Goal: Information Seeking & Learning: Learn about a topic

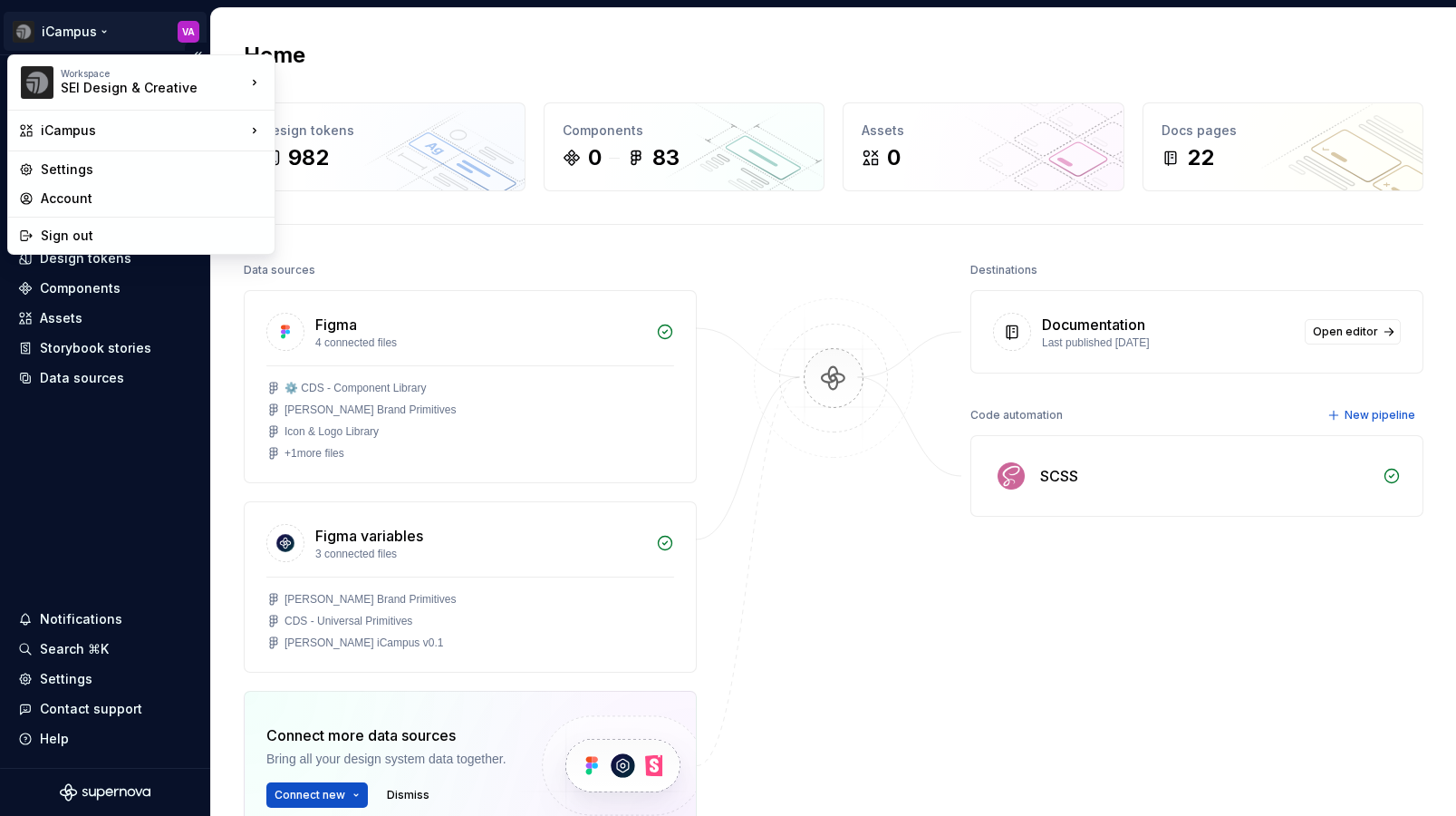
click at [63, 29] on html "iCampus VA Home Documentation Analytics Code automation Design system data Desi…" at bounding box center [728, 408] width 1456 height 816
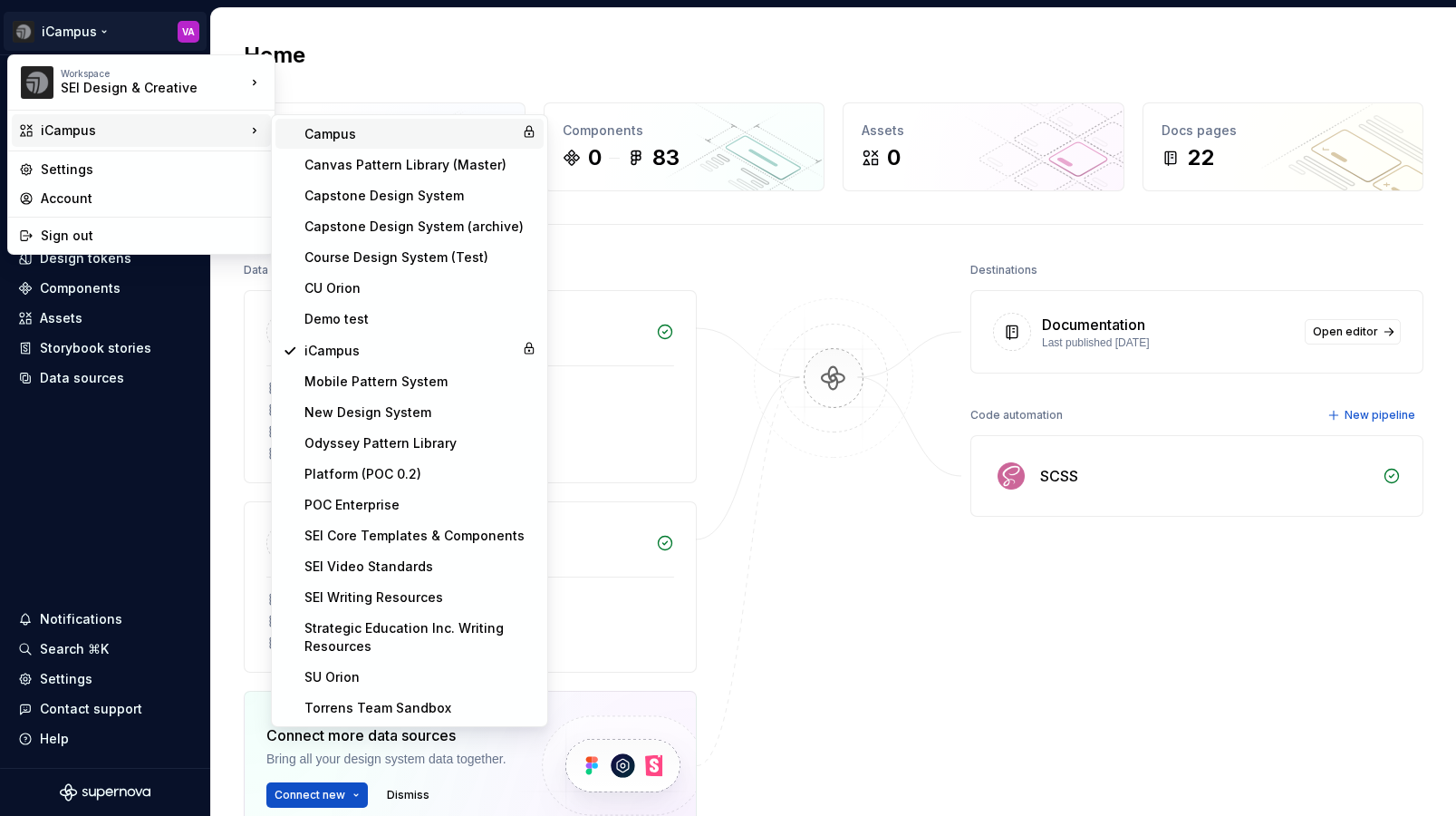
click at [344, 138] on div "Campus" at bounding box center [410, 134] width 210 height 18
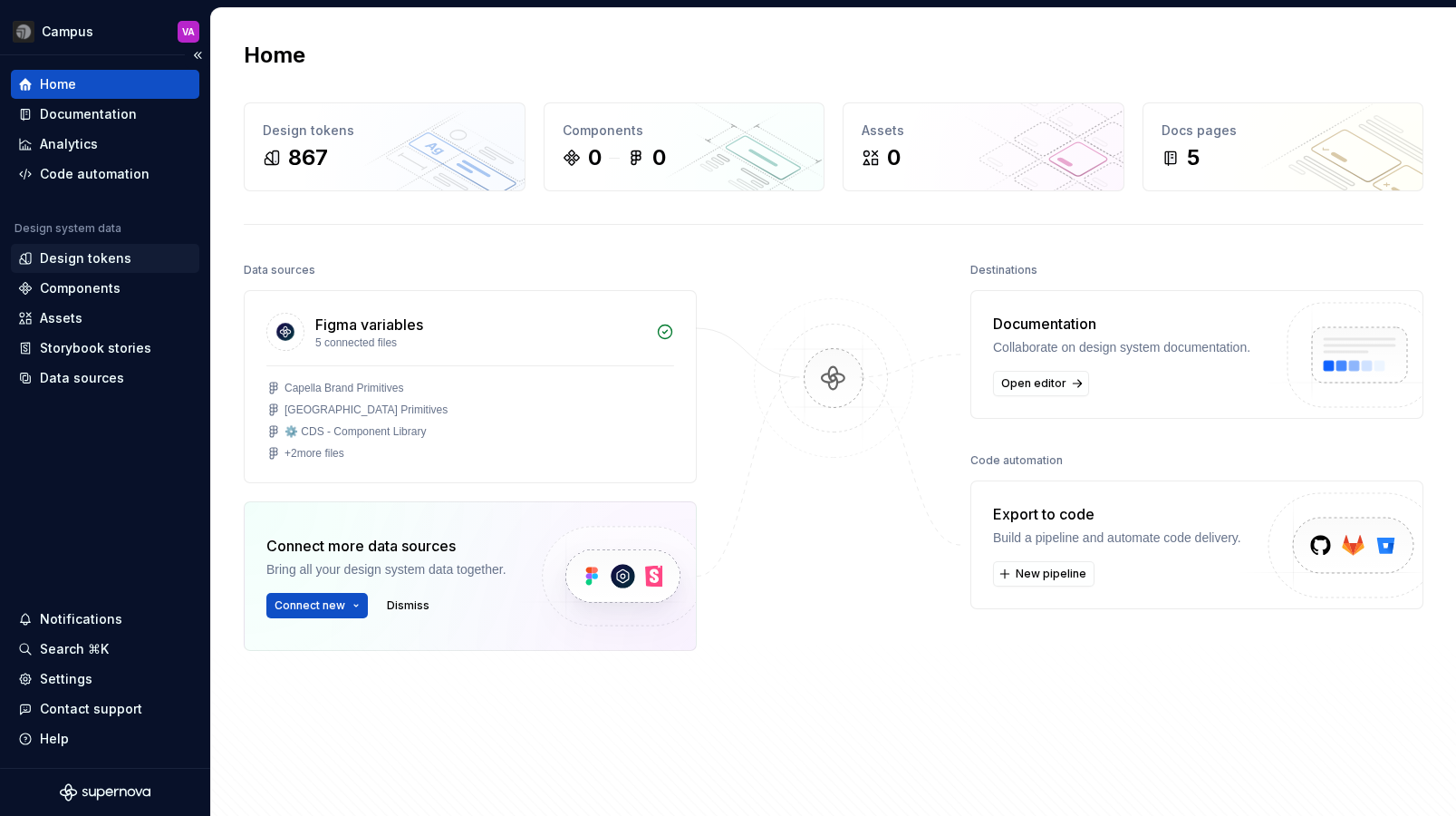
click at [76, 254] on div "Design tokens" at bounding box center [85, 259] width 91 height 18
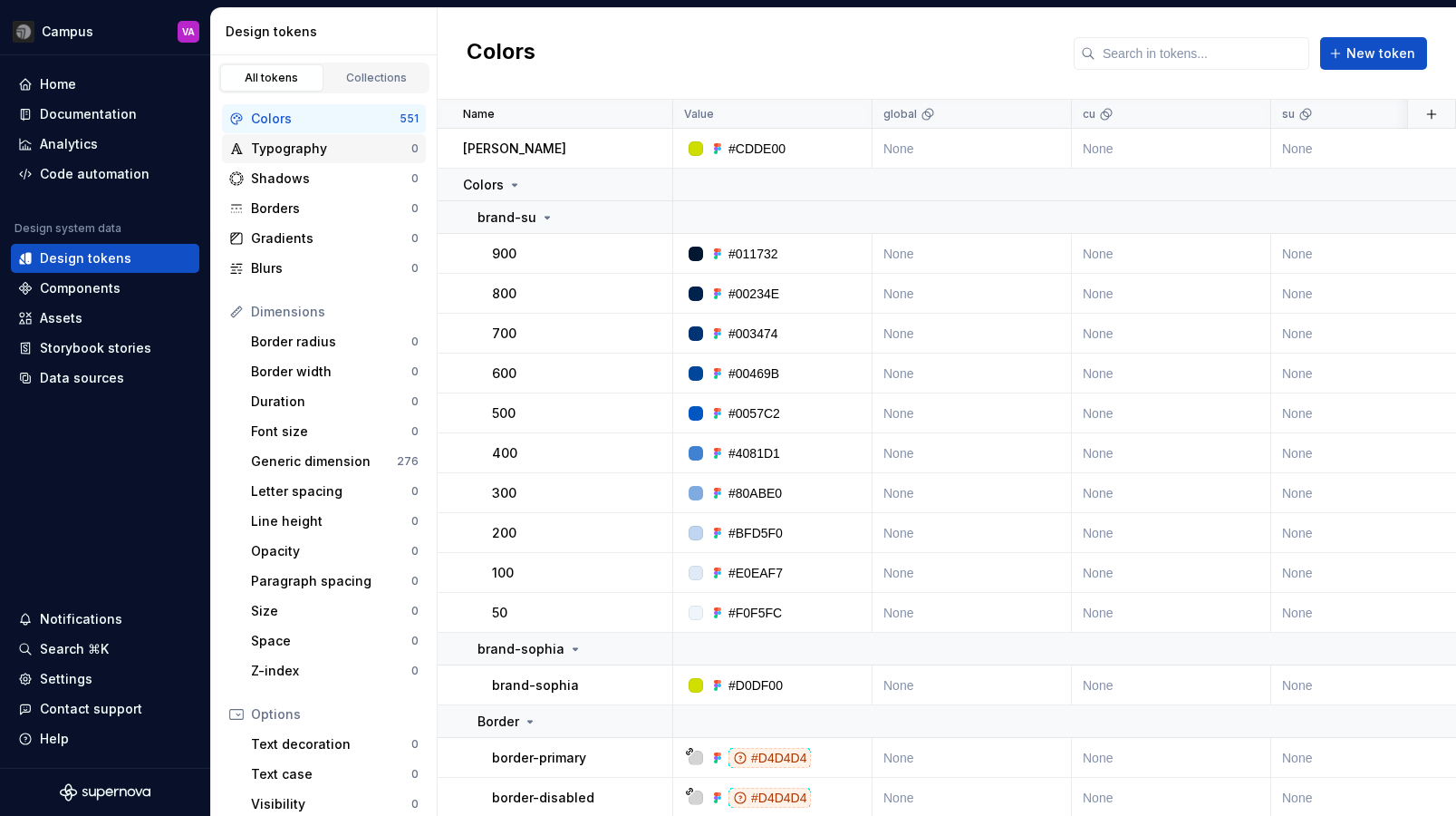
click at [310, 153] on div "Typography" at bounding box center [332, 149] width 160 height 18
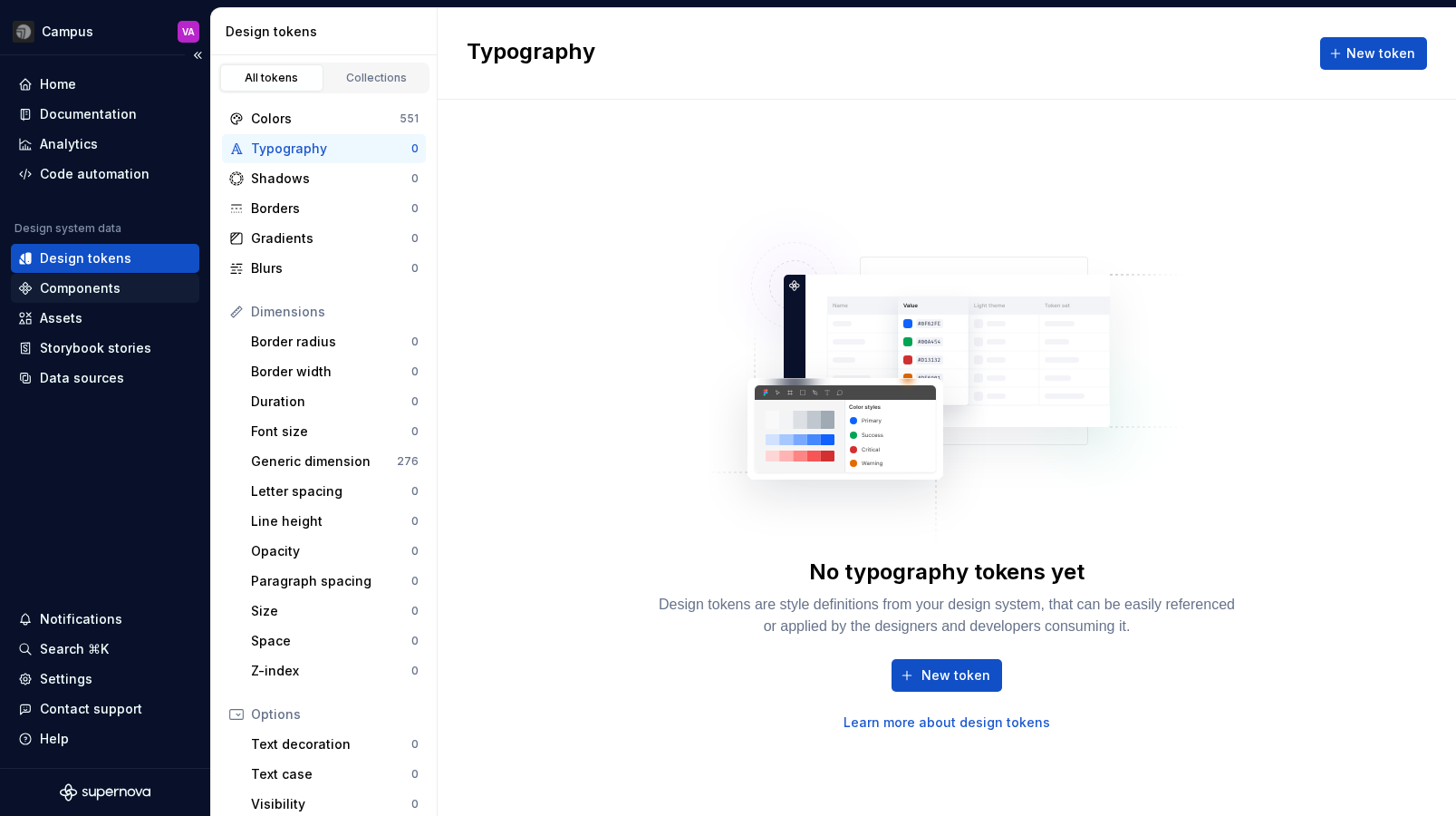
click at [92, 282] on div "Components" at bounding box center [80, 288] width 81 height 18
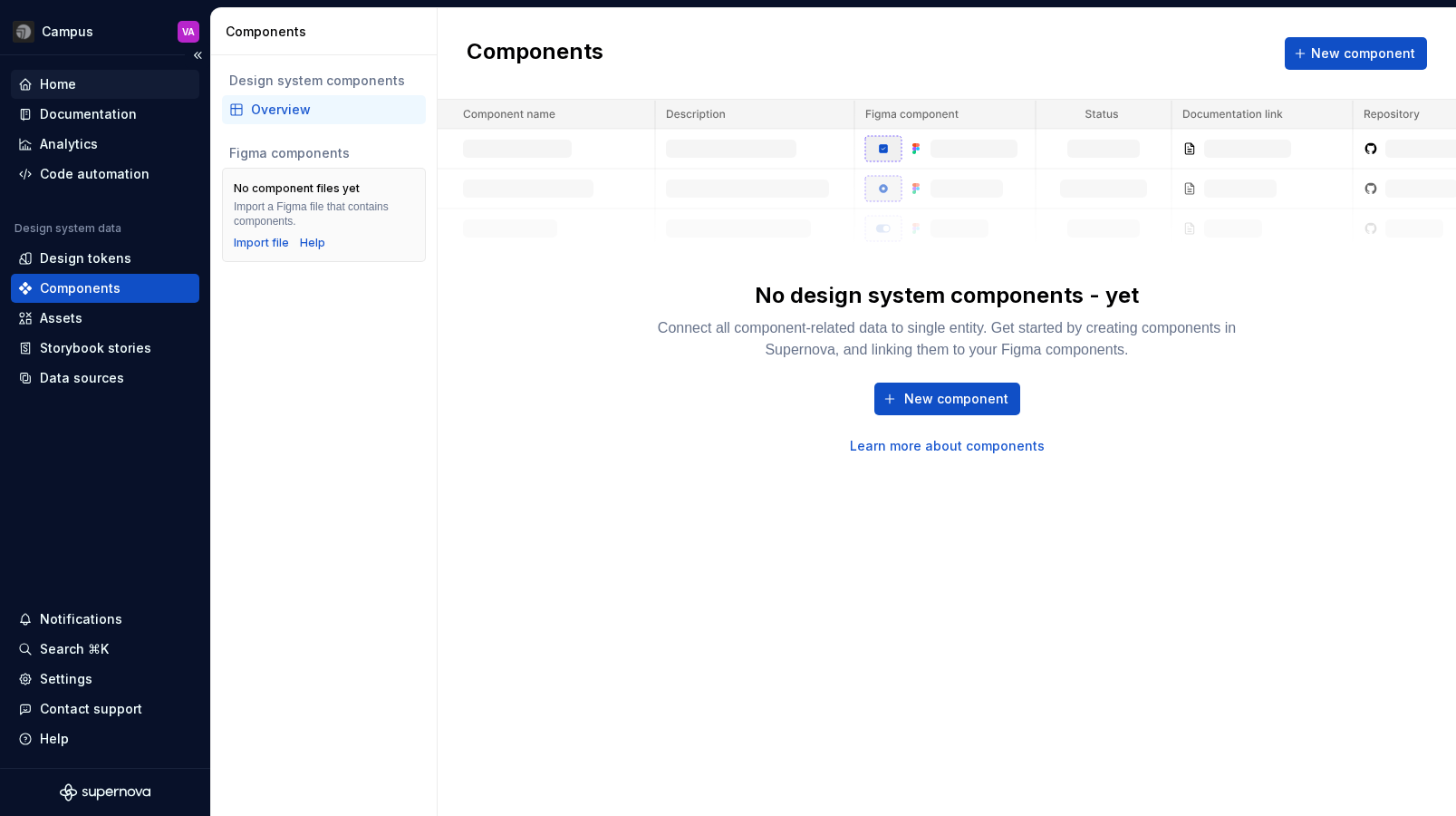
click at [76, 76] on div "Home" at bounding box center [57, 85] width 36 height 18
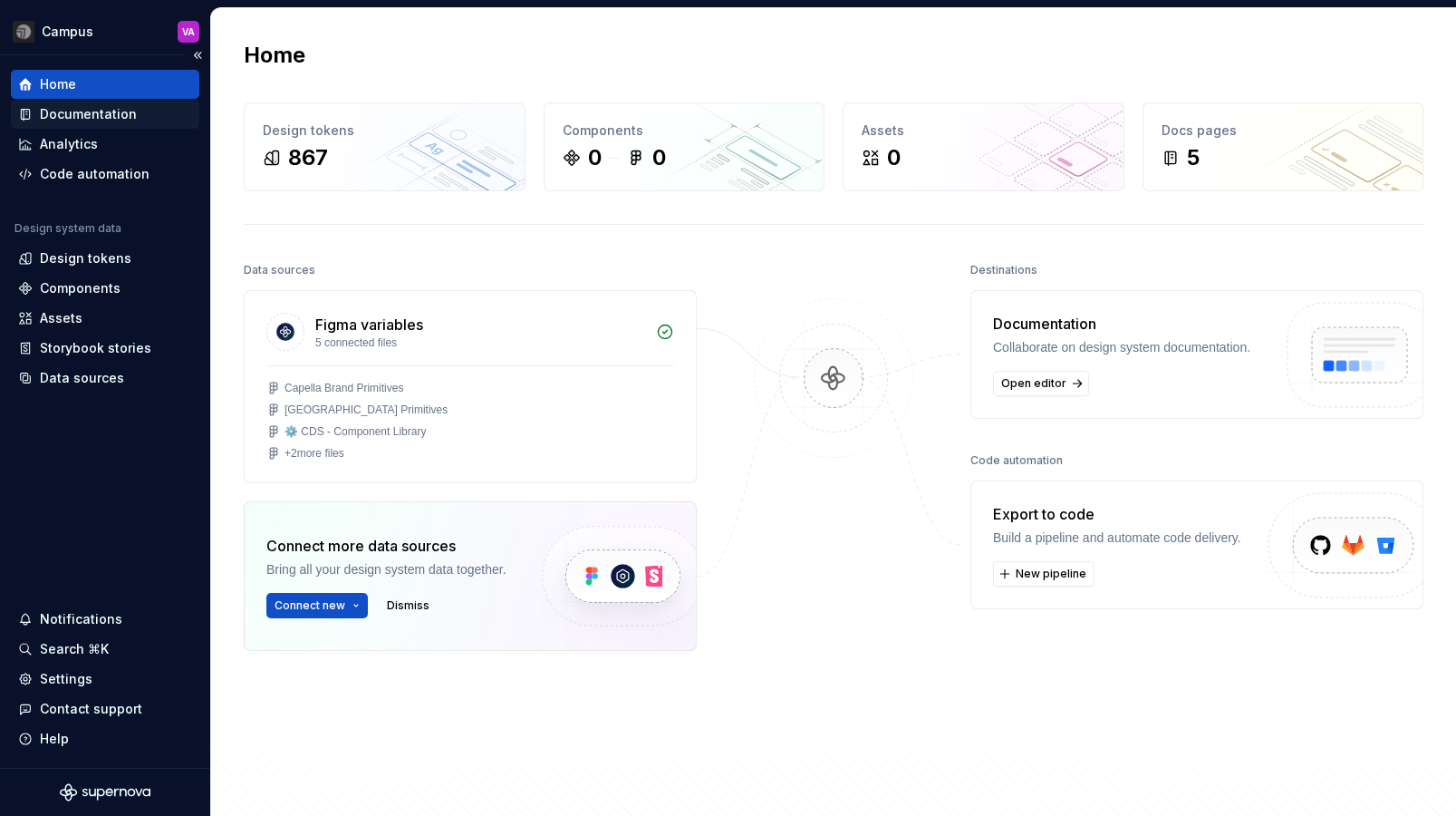
click at [76, 116] on div "Documentation" at bounding box center [87, 114] width 97 height 18
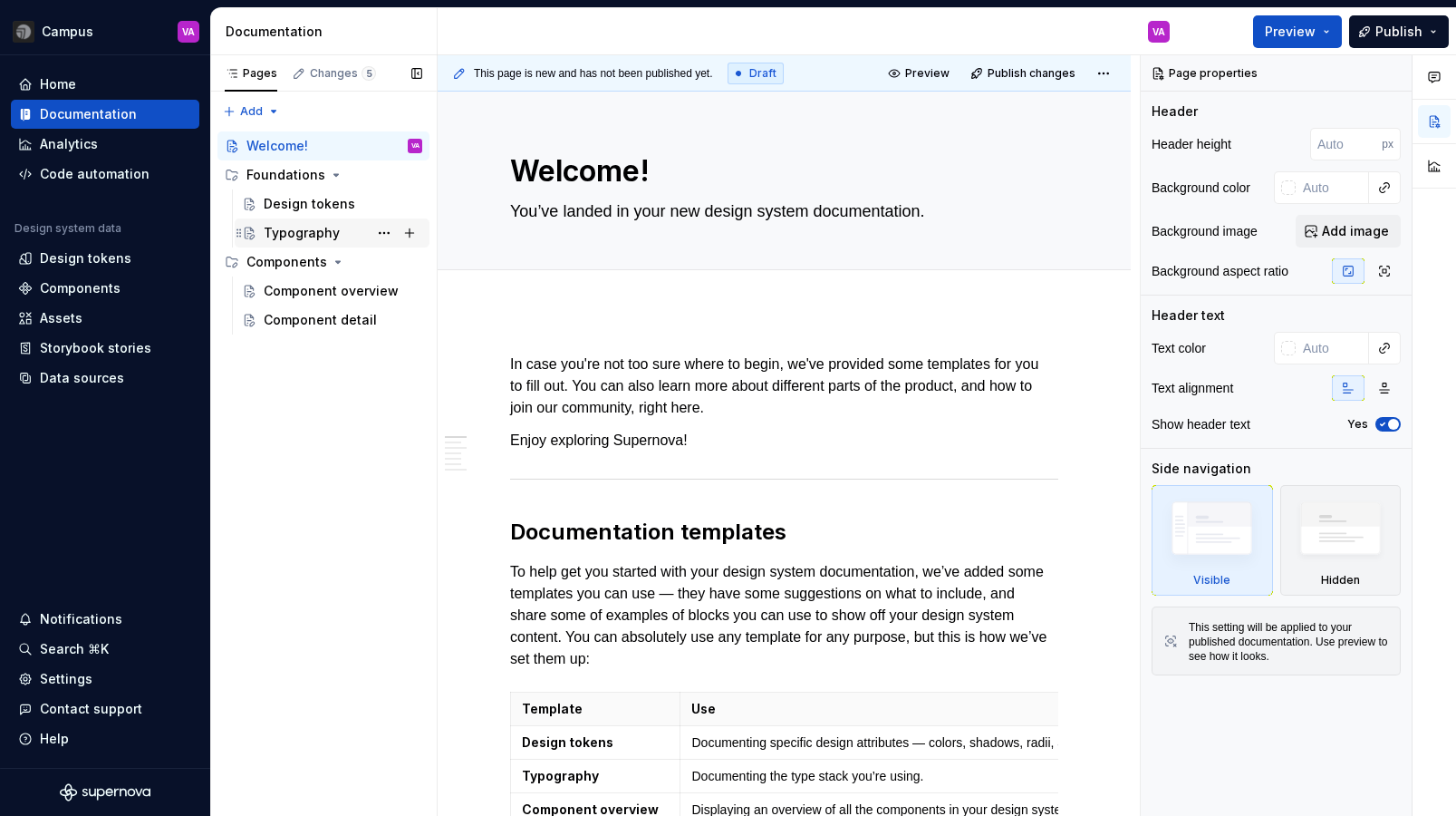
click at [293, 233] on div "Typography" at bounding box center [301, 233] width 76 height 18
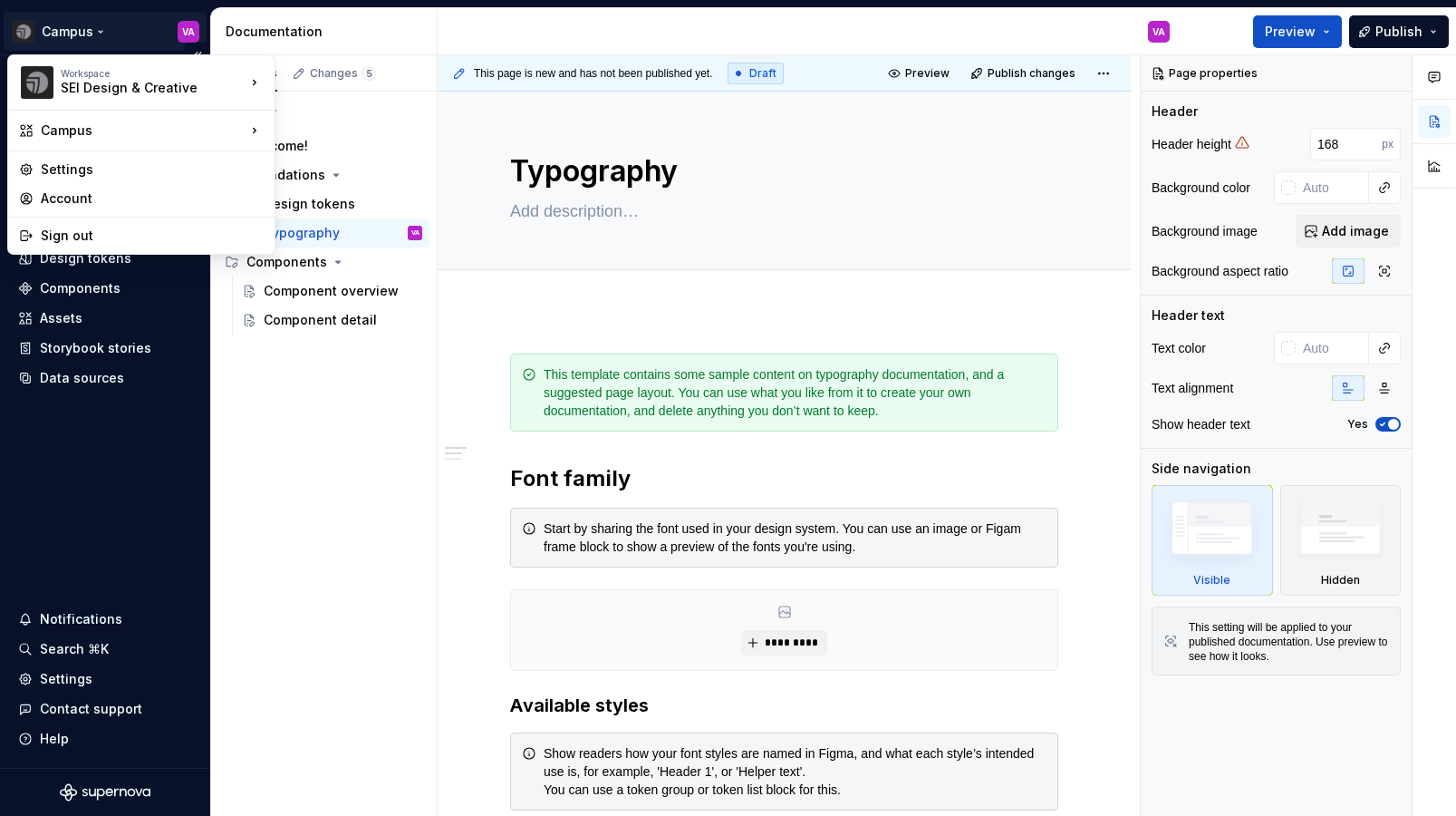
click at [62, 29] on html "Campus VA Home Documentation Analytics Code automation Design system data Desig…" at bounding box center [728, 408] width 1456 height 816
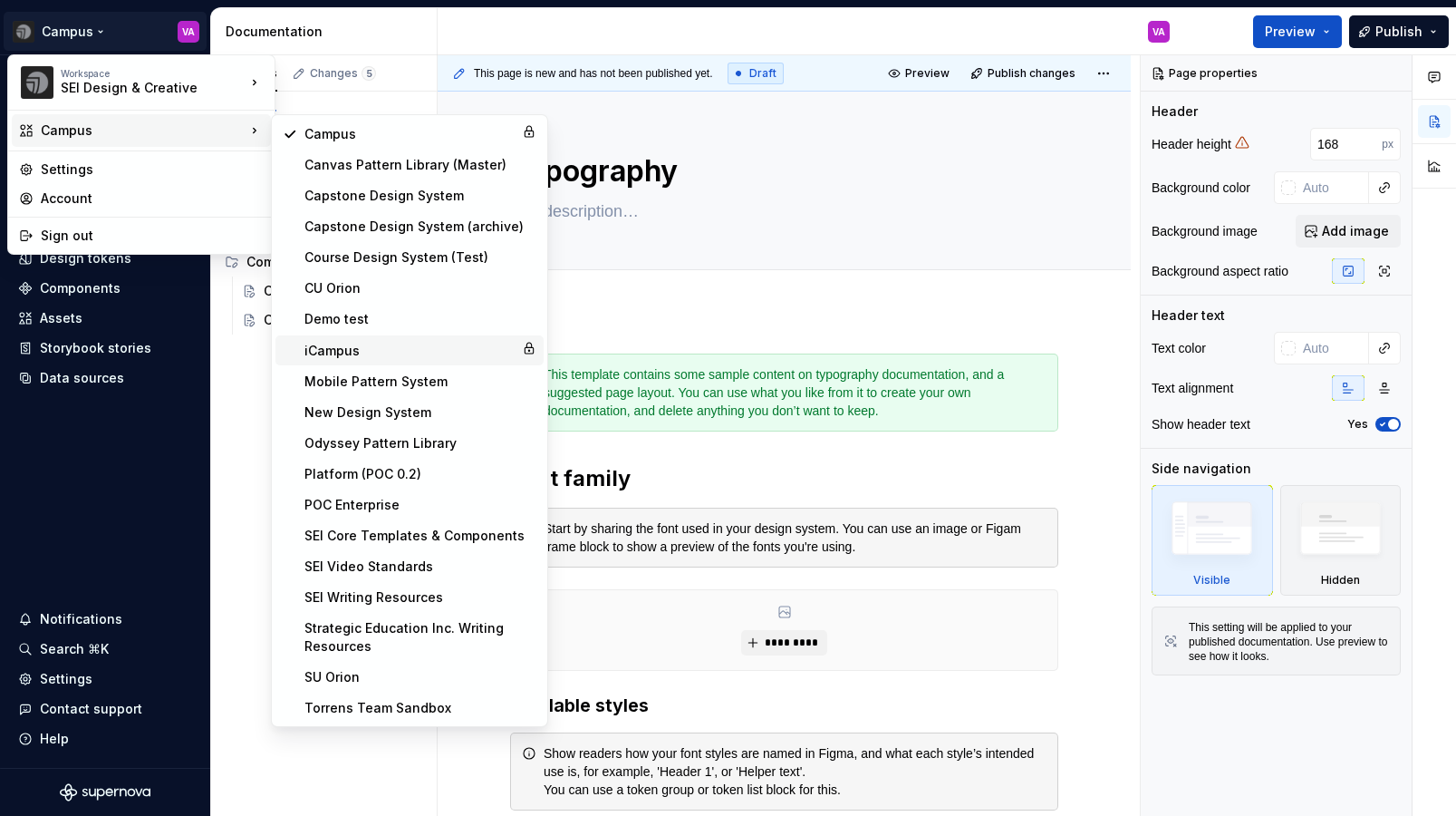
click at [338, 345] on div "iCampus" at bounding box center [410, 351] width 210 height 18
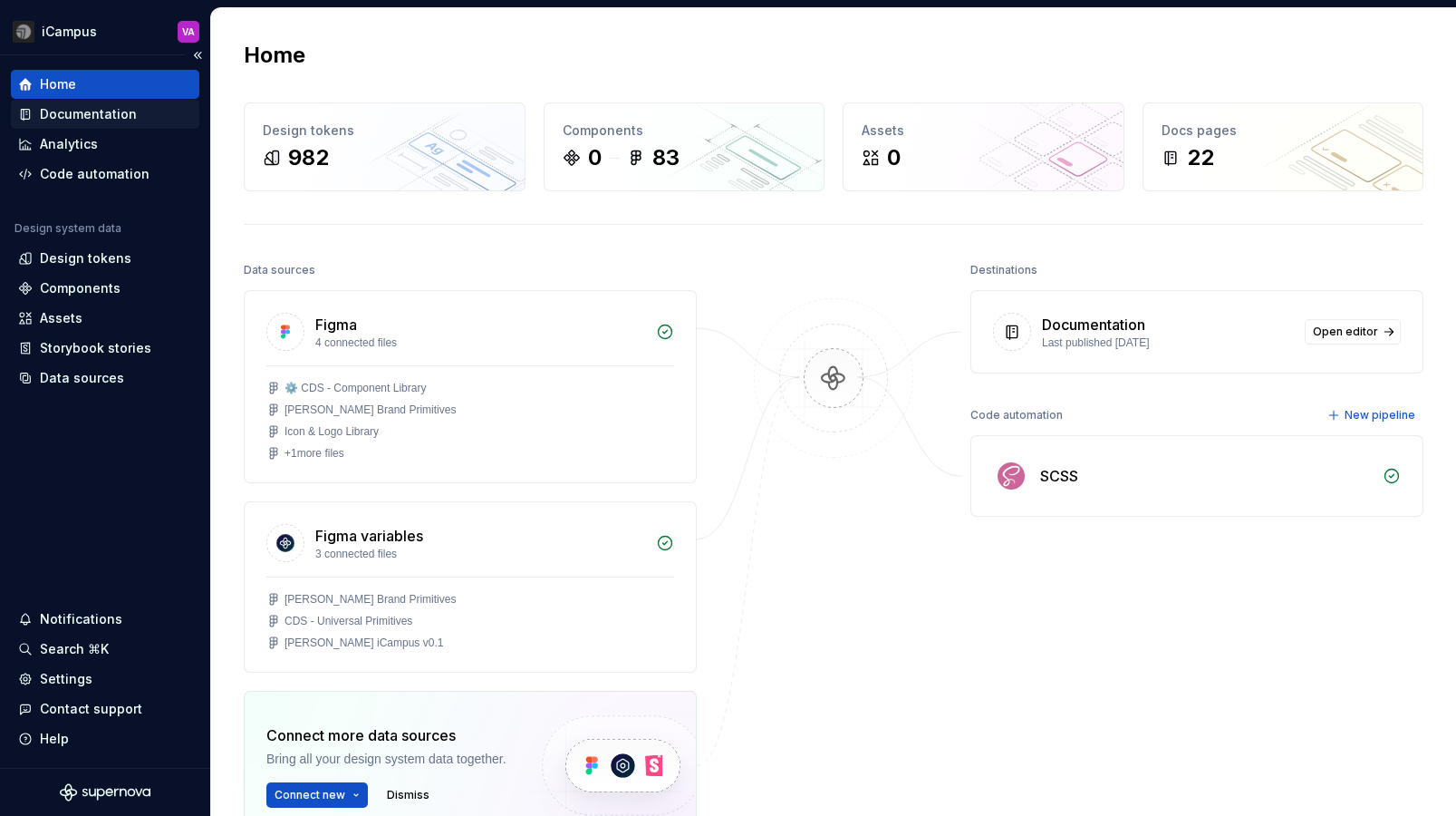
click at [120, 114] on div "Documentation" at bounding box center [87, 114] width 97 height 18
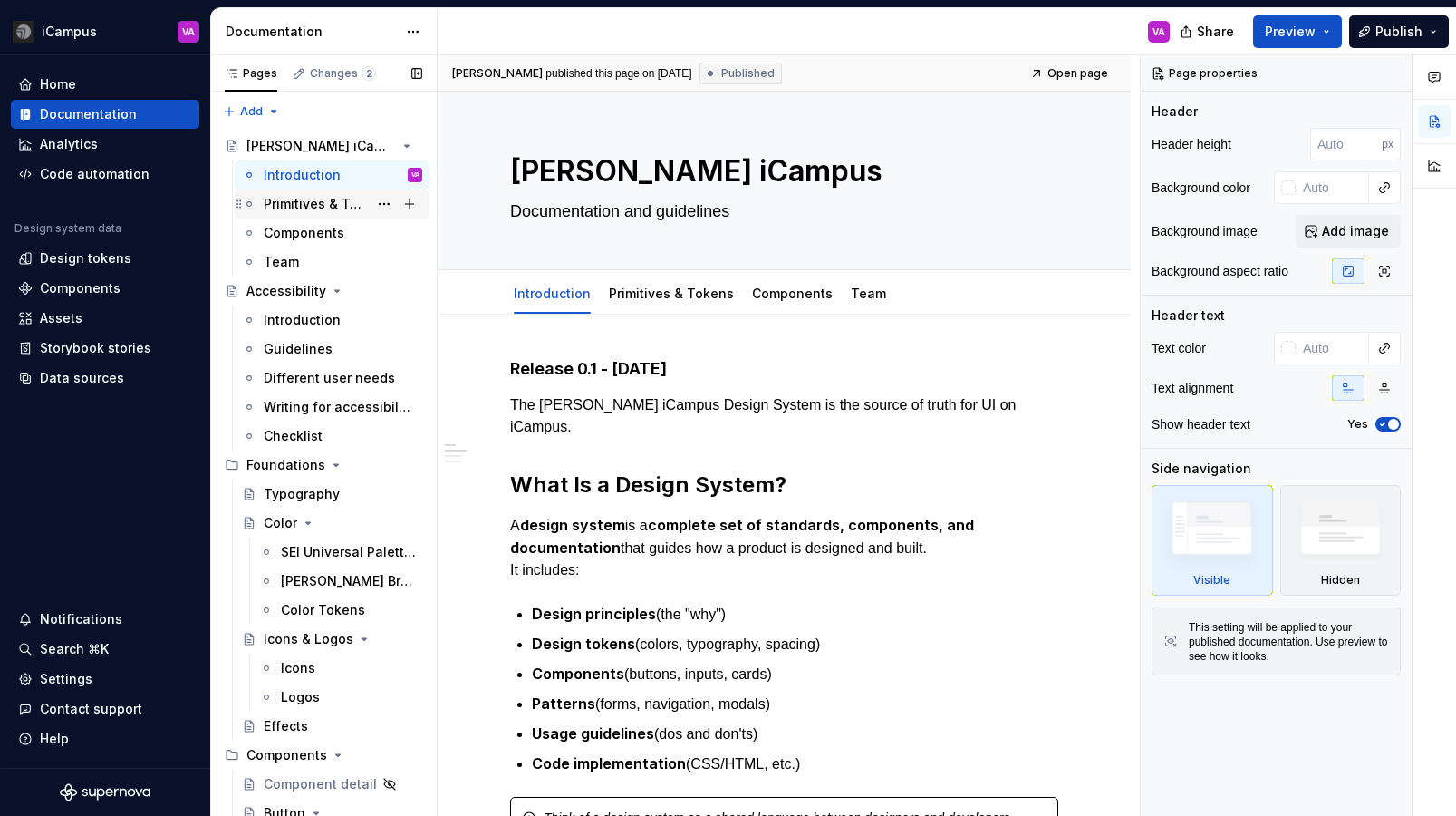
click at [279, 211] on div "Primitives & Tokens" at bounding box center [315, 204] width 104 height 18
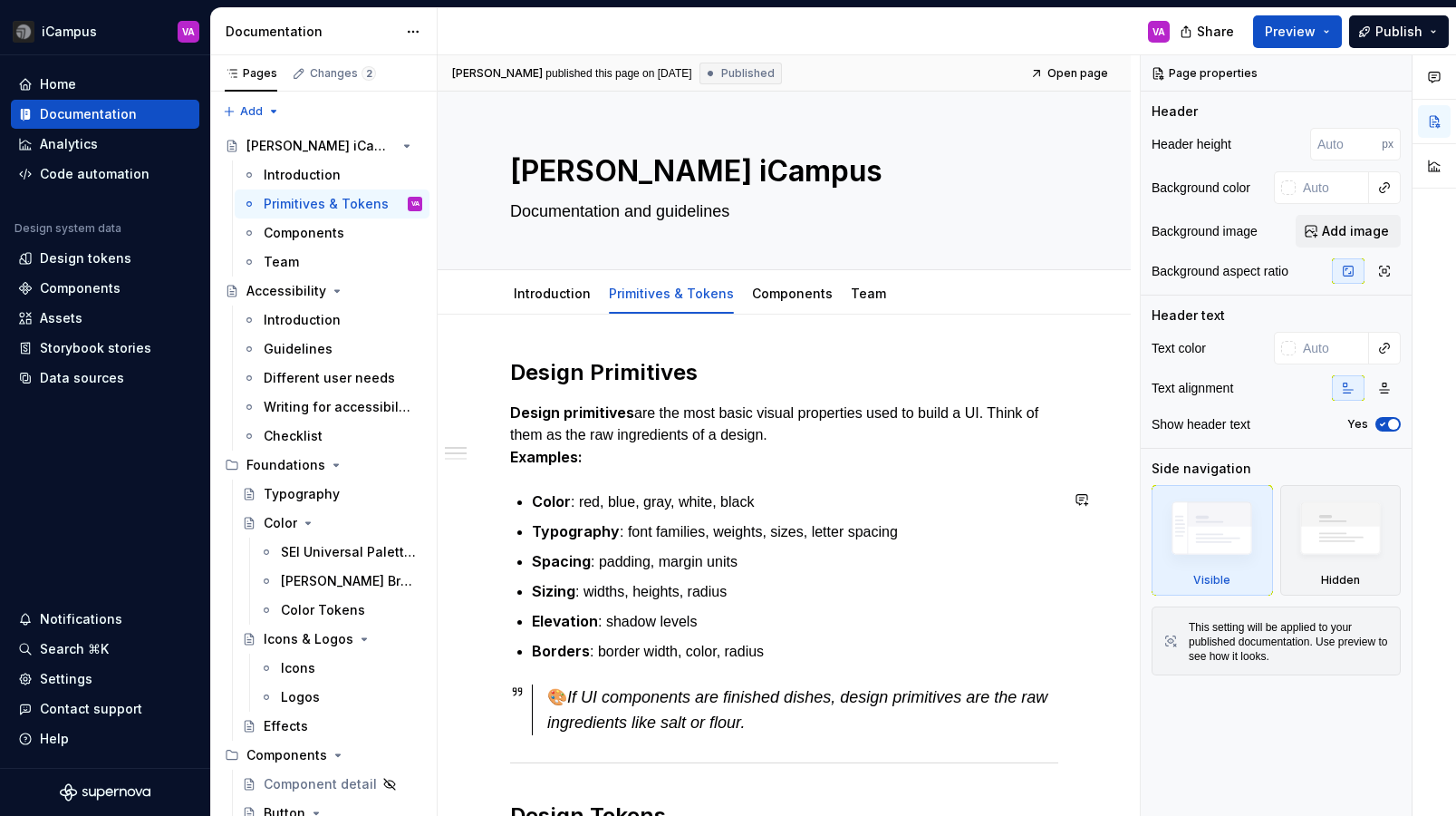
scroll to position [4, 0]
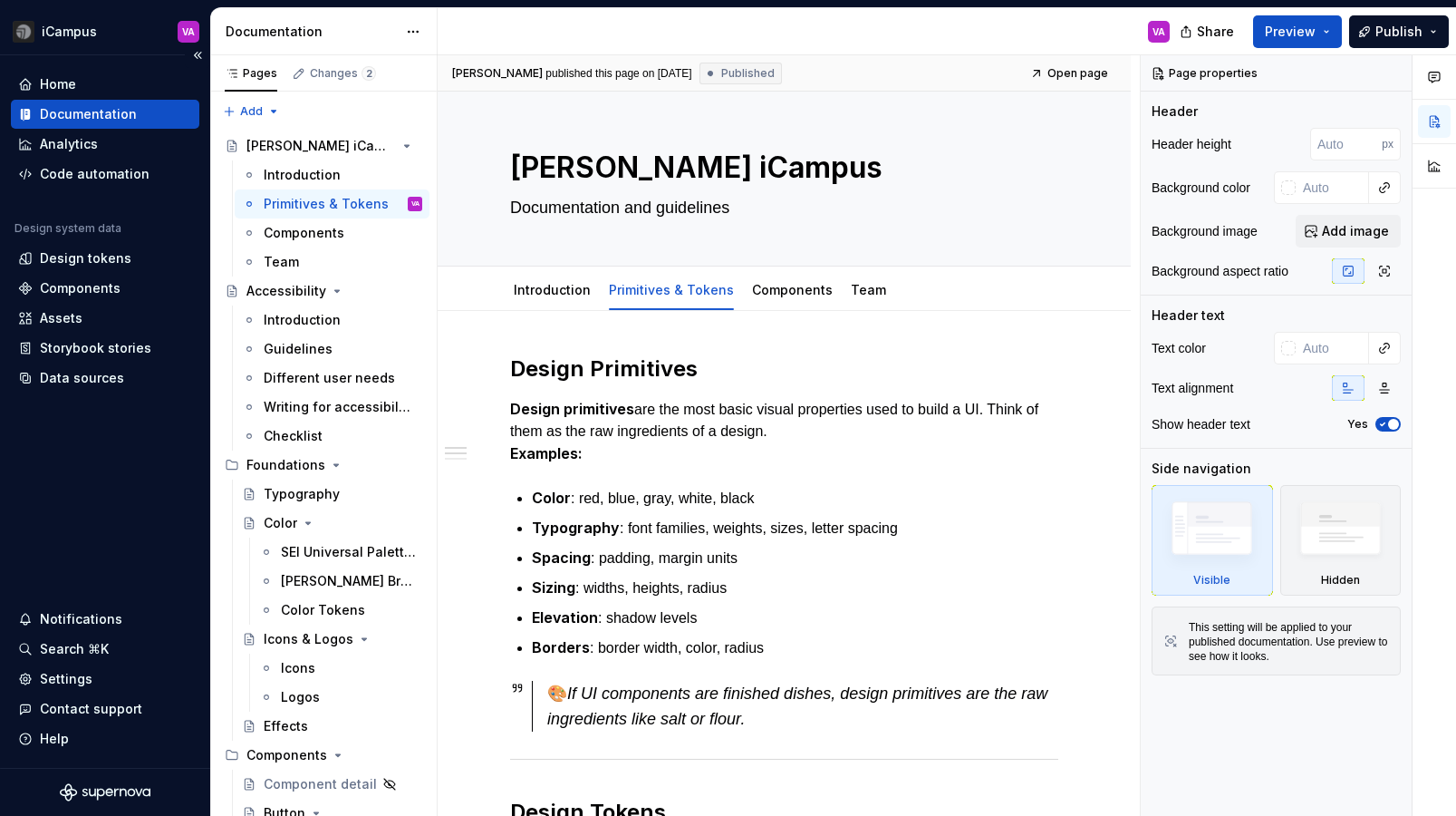
type textarea "*"
